Goal: Find contact information: Find contact information

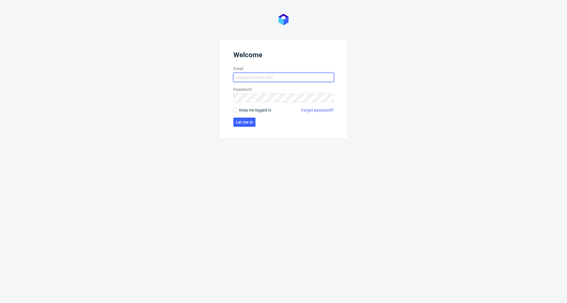
type input "[PERSON_NAME][EMAIL_ADDRESS][PERSON_NAME][DOMAIN_NAME]"
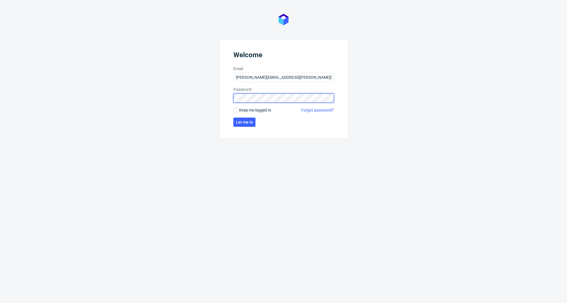
click at [244, 122] on button "Let me in" at bounding box center [244, 122] width 22 height 9
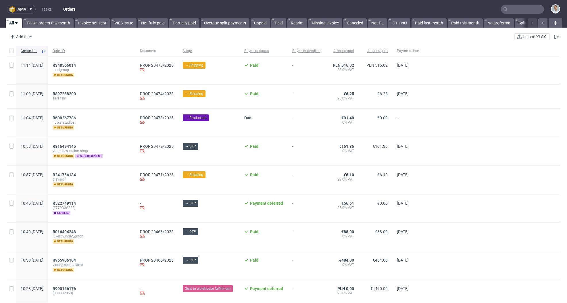
click at [20, 12] on button "ama" at bounding box center [21, 9] width 29 height 9
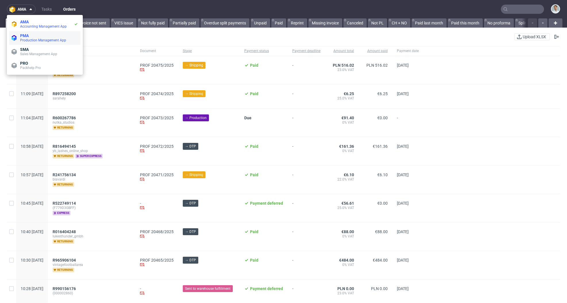
click at [59, 38] on span "Production Management App" at bounding box center [49, 40] width 58 height 5
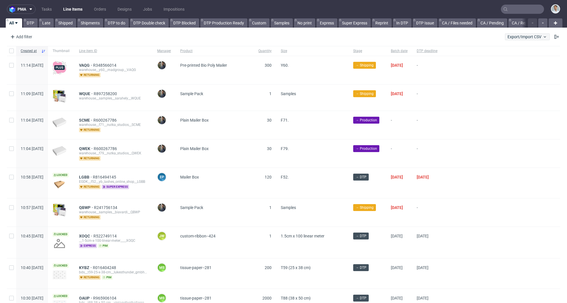
click at [537, 33] on button "Export/Import CSV" at bounding box center [527, 36] width 45 height 7
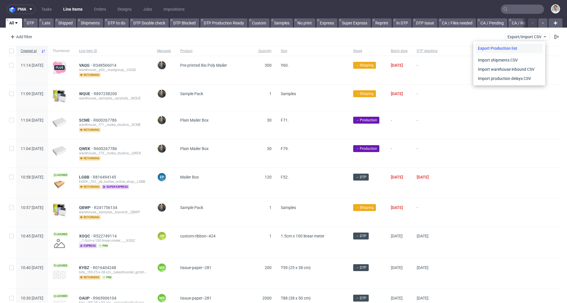
click at [505, 48] on div "Export Production list" at bounding box center [509, 48] width 67 height 9
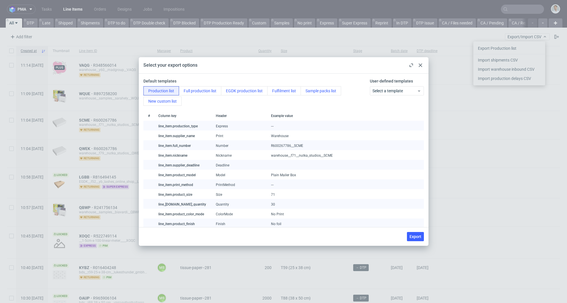
click at [258, 81] on div "Default templates" at bounding box center [255, 81] width 224 height 6
click at [201, 95] on button "Full production list" at bounding box center [200, 90] width 43 height 9
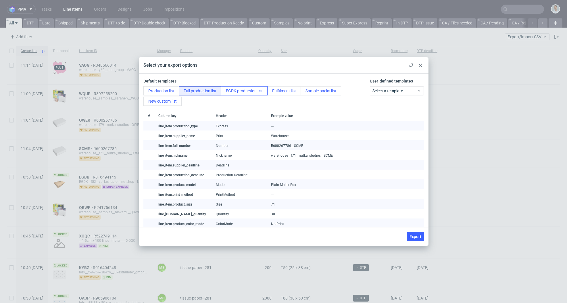
click at [253, 91] on button "EGDK production list" at bounding box center [244, 90] width 47 height 9
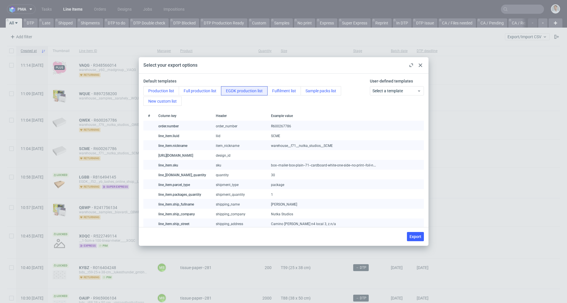
click at [395, 85] on div "User-defined templates Select a template" at bounding box center [396, 92] width 56 height 28
click at [390, 90] on span "Select a template" at bounding box center [395, 91] width 45 height 6
click at [333, 103] on div "Production list Full production list EGDK production list Fulfilment list Sampl…" at bounding box center [255, 96] width 224 height 20
click at [169, 93] on button "Production list" at bounding box center [161, 90] width 36 height 9
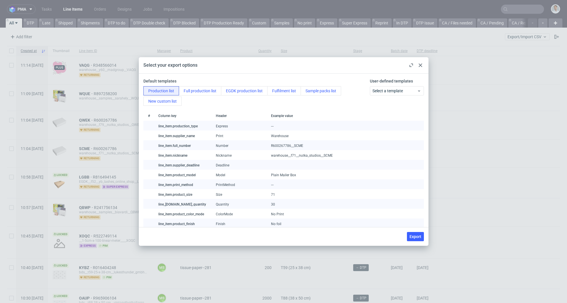
click at [419, 66] on use at bounding box center [420, 65] width 3 height 3
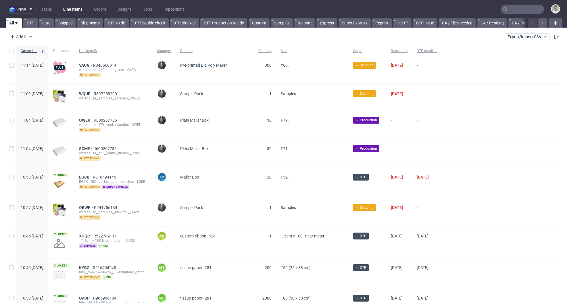
click at [22, 11] on span "pma" at bounding box center [22, 9] width 9 height 4
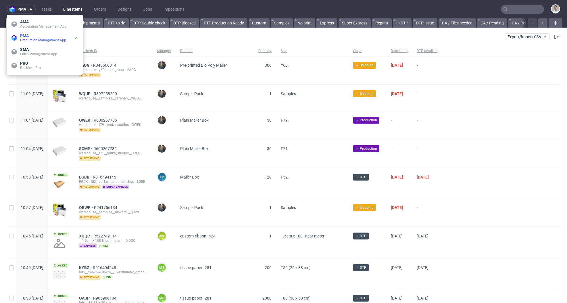
click at [134, 33] on div "Add filter Hide filters Clear all Export/Import CSV" at bounding box center [283, 37] width 567 height 14
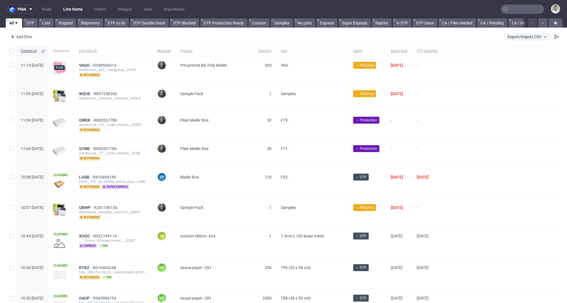
click at [518, 34] on span "Export/Import CSV" at bounding box center [528, 36] width 40 height 5
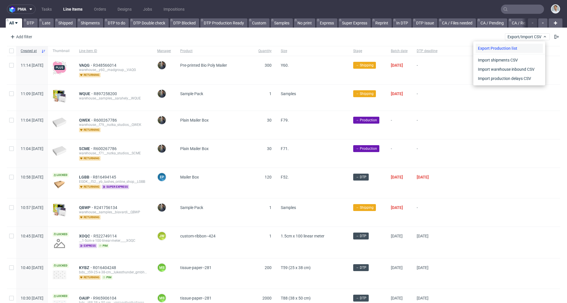
click at [501, 50] on div "Export Production list" at bounding box center [509, 48] width 67 height 9
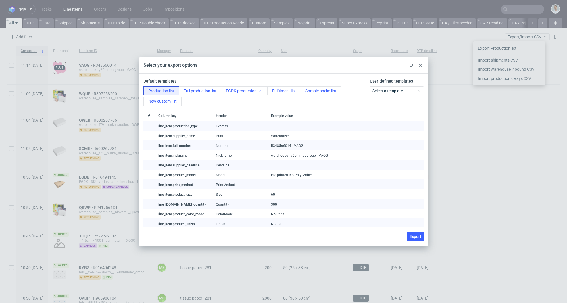
click at [291, 176] on span "Pre-printed Bio Poly Mailer" at bounding box center [291, 175] width 41 height 4
click at [161, 106] on div "Default templates Production list Full production list EGDK production list Ful…" at bounding box center [284, 150] width 290 height 153
click at [155, 100] on button "New custom list" at bounding box center [162, 101] width 38 height 9
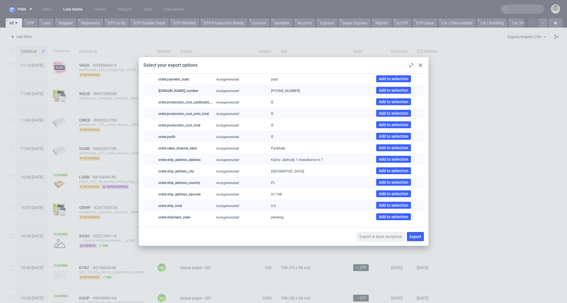
scroll to position [979, 0]
click at [420, 67] on div at bounding box center [420, 65] width 7 height 7
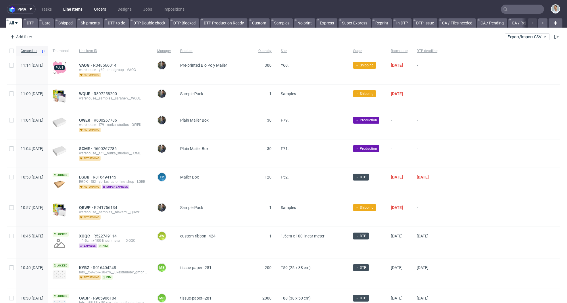
scroll to position [0, 0]
click at [126, 8] on link "Designs" at bounding box center [124, 9] width 21 height 9
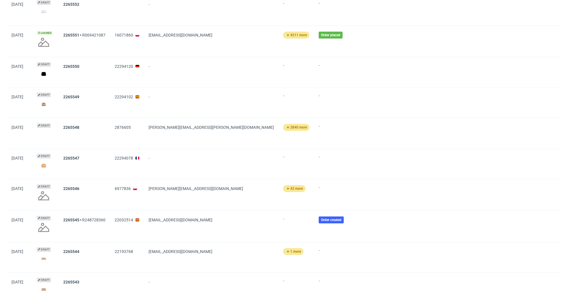
scroll to position [93, 0]
click at [49, 166] on img at bounding box center [44, 165] width 14 height 8
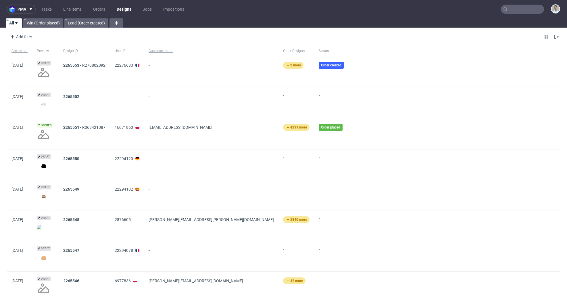
scroll to position [0, 0]
click at [48, 26] on link "Win (Order placed)" at bounding box center [43, 22] width 40 height 9
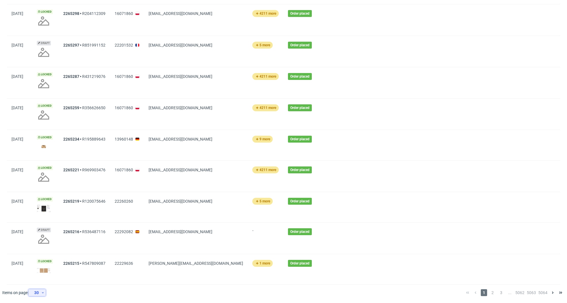
click at [40, 294] on div "30" at bounding box center [36, 293] width 10 height 8
click at [93, 291] on div at bounding box center [261, 293] width 399 height 16
click at [47, 268] on img at bounding box center [44, 270] width 14 height 5
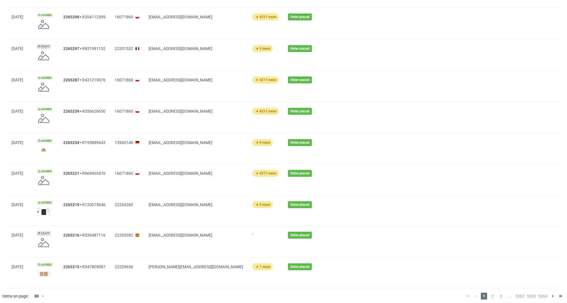
scroll to position [705, 0]
drag, startPoint x: 195, startPoint y: 267, endPoint x: 165, endPoint y: 269, distance: 30.2
click at [165, 269] on span "[PERSON_NAME][EMAIL_ADDRESS][DOMAIN_NAME]" at bounding box center [196, 273] width 95 height 16
copy span "[DOMAIN_NAME]"
click at [334, 166] on div at bounding box center [439, 179] width 241 height 31
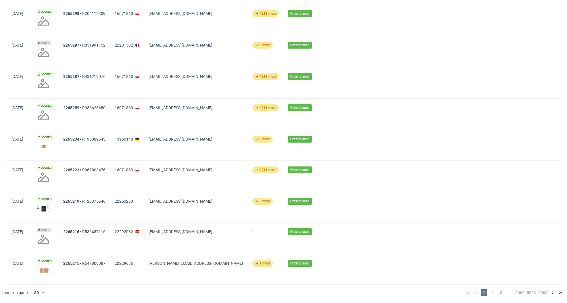
scroll to position [709, 0]
drag, startPoint x: 203, startPoint y: 141, endPoint x: 171, endPoint y: 141, distance: 31.9
click at [171, 141] on span "[EMAIL_ADDRESS][DOMAIN_NAME]" at bounding box center [196, 145] width 95 height 16
copy span "[DOMAIN_NAME]"
click at [155, 151] on span "[EMAIL_ADDRESS][DOMAIN_NAME]" at bounding box center [196, 145] width 95 height 16
